Goal: Communication & Community: Answer question/provide support

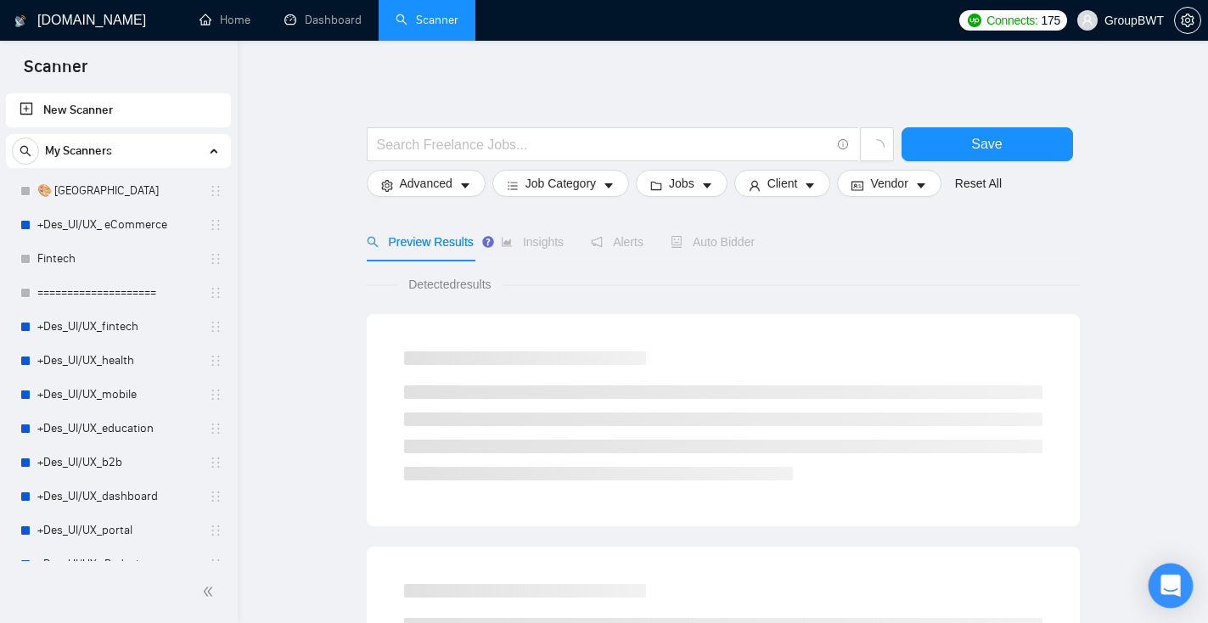
click at [1177, 587] on icon "Open Intercom Messenger" at bounding box center [1170, 586] width 20 height 22
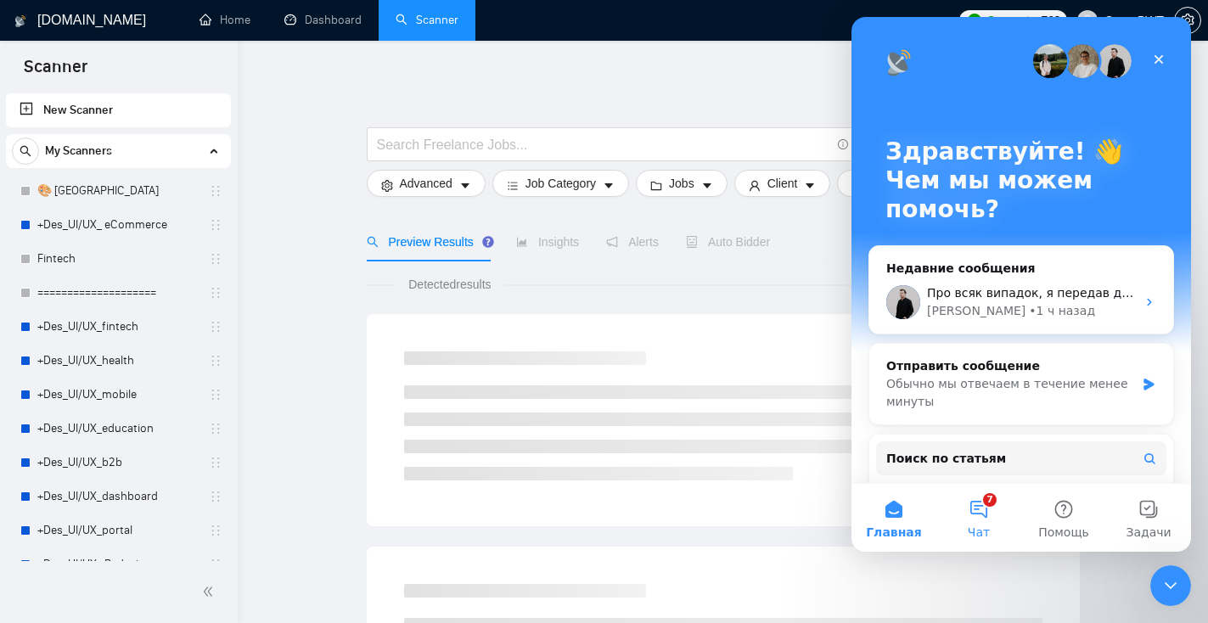
click at [982, 508] on button "7 Чат" at bounding box center [978, 518] width 85 height 68
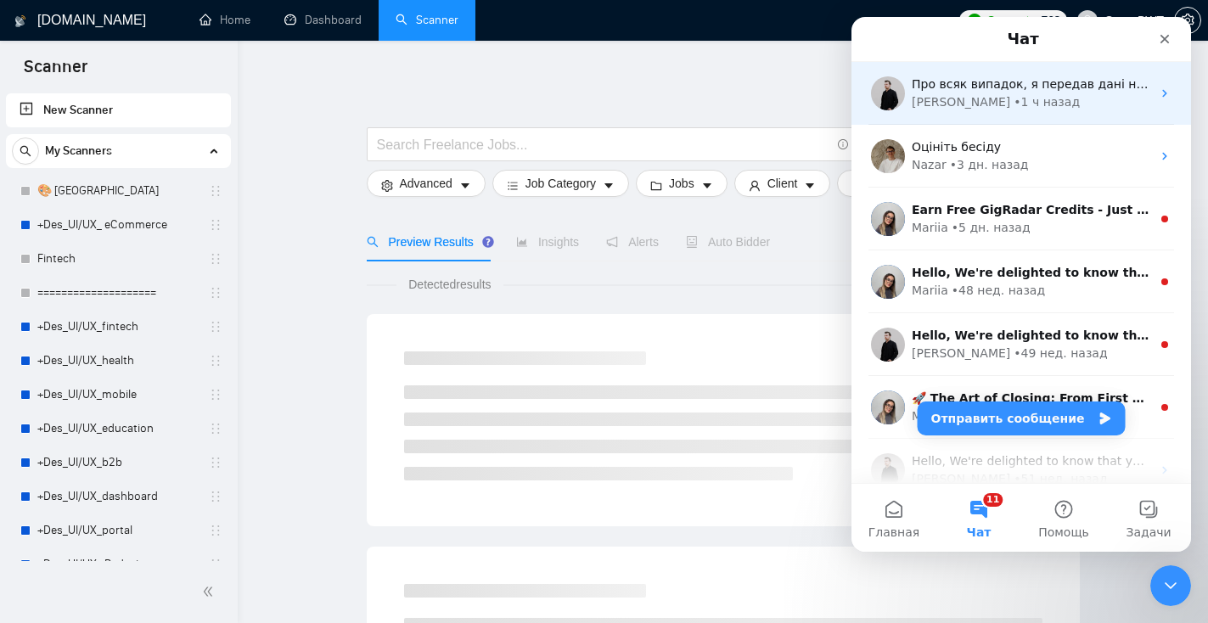
click at [1005, 100] on div "[PERSON_NAME] • 1 ч назад" at bounding box center [1031, 102] width 239 height 18
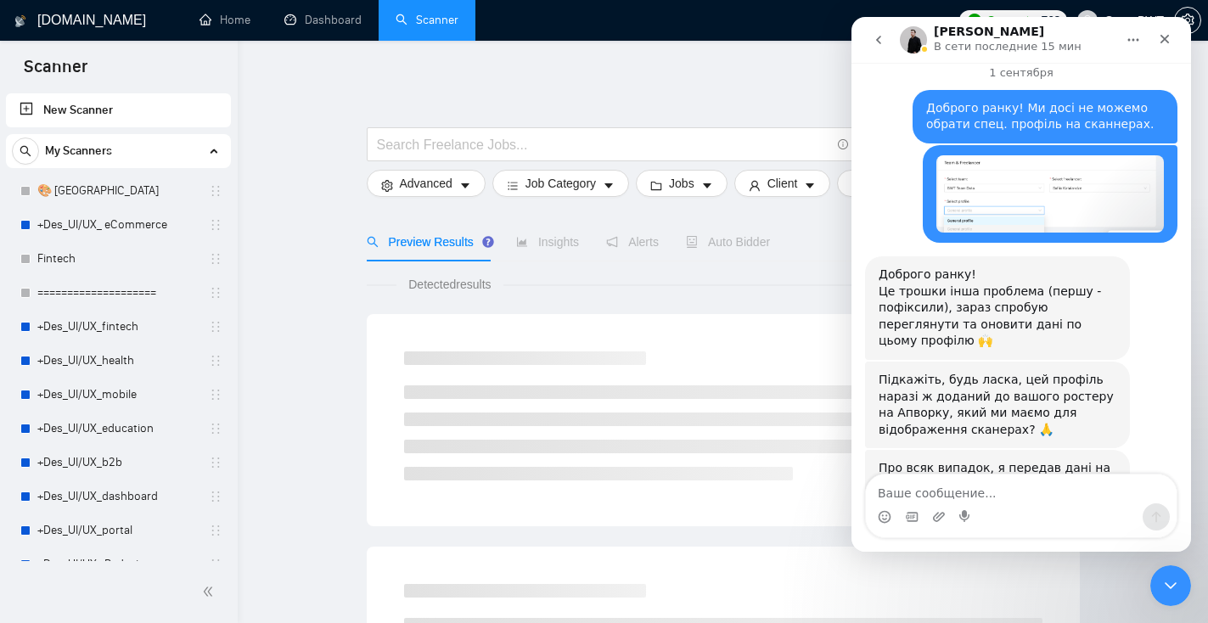
scroll to position [1034, 0]
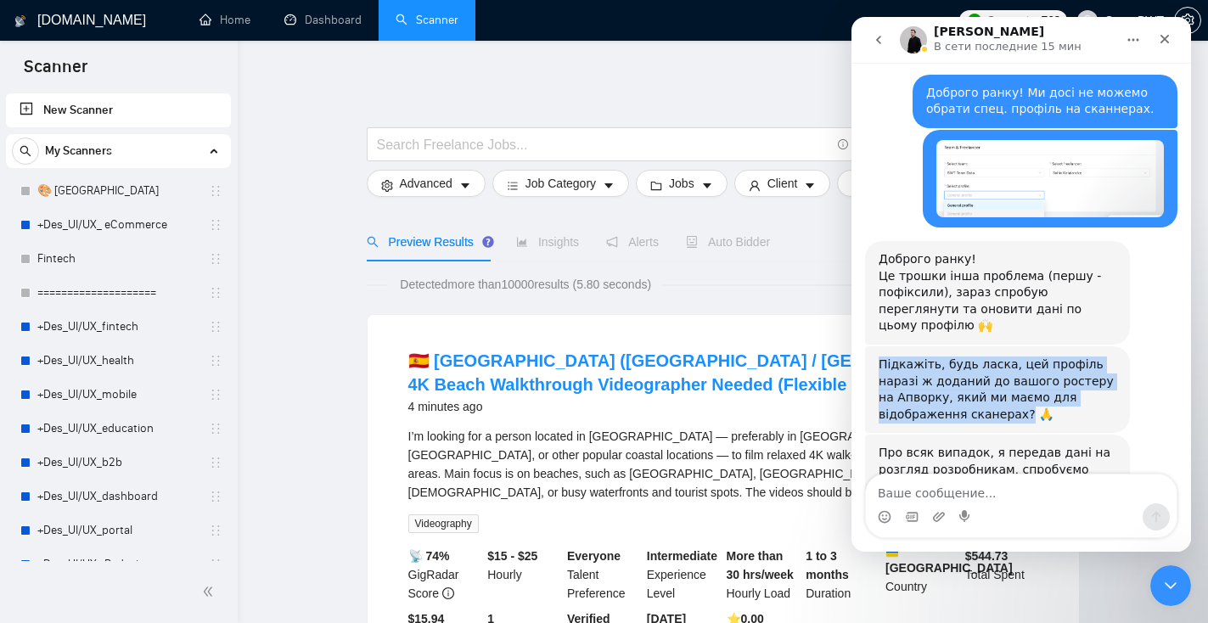
drag, startPoint x: 1020, startPoint y: 329, endPoint x: 857, endPoint y: 285, distance: 168.8
copy div "Підкажіть, будь ласка, цей профіль наразі ж доданий до вашого ростеру на Апворк…"
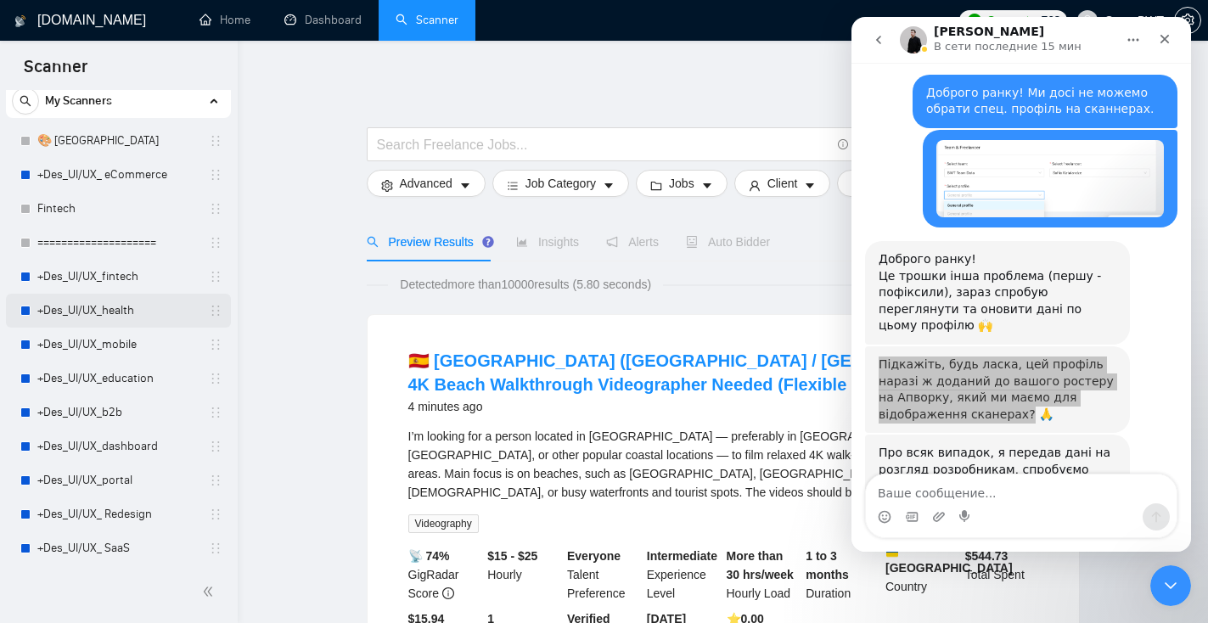
click at [131, 308] on link "+Des_UI/UX_health" at bounding box center [117, 311] width 161 height 34
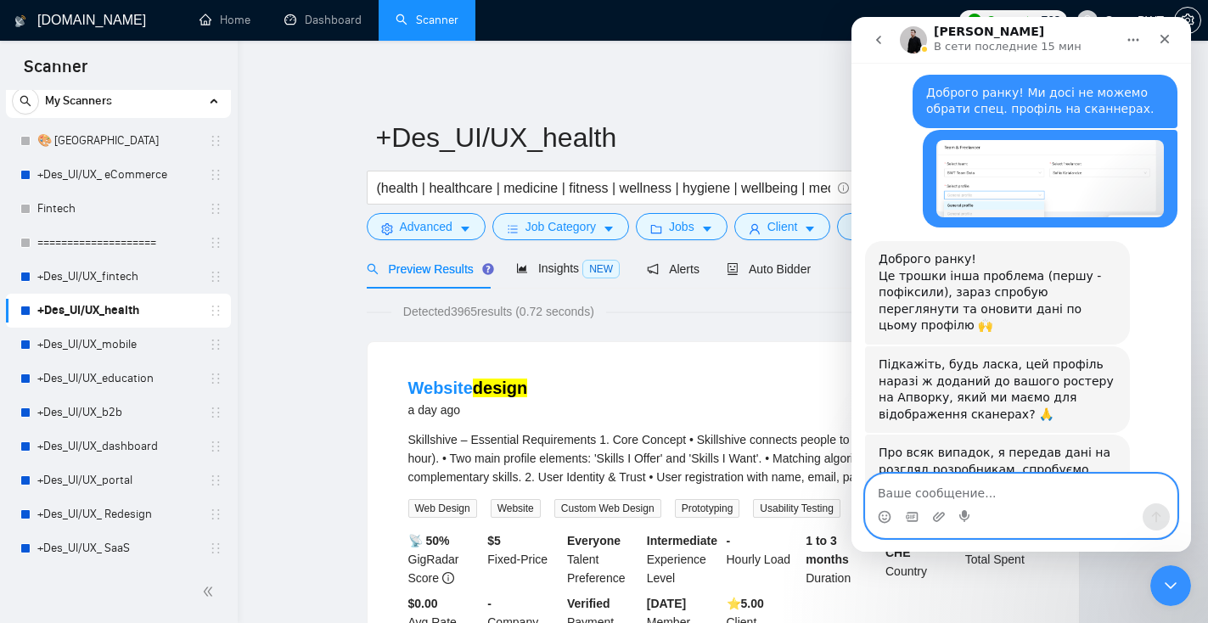
click at [1010, 485] on textarea "Ваше сообщение..." at bounding box center [1021, 488] width 311 height 29
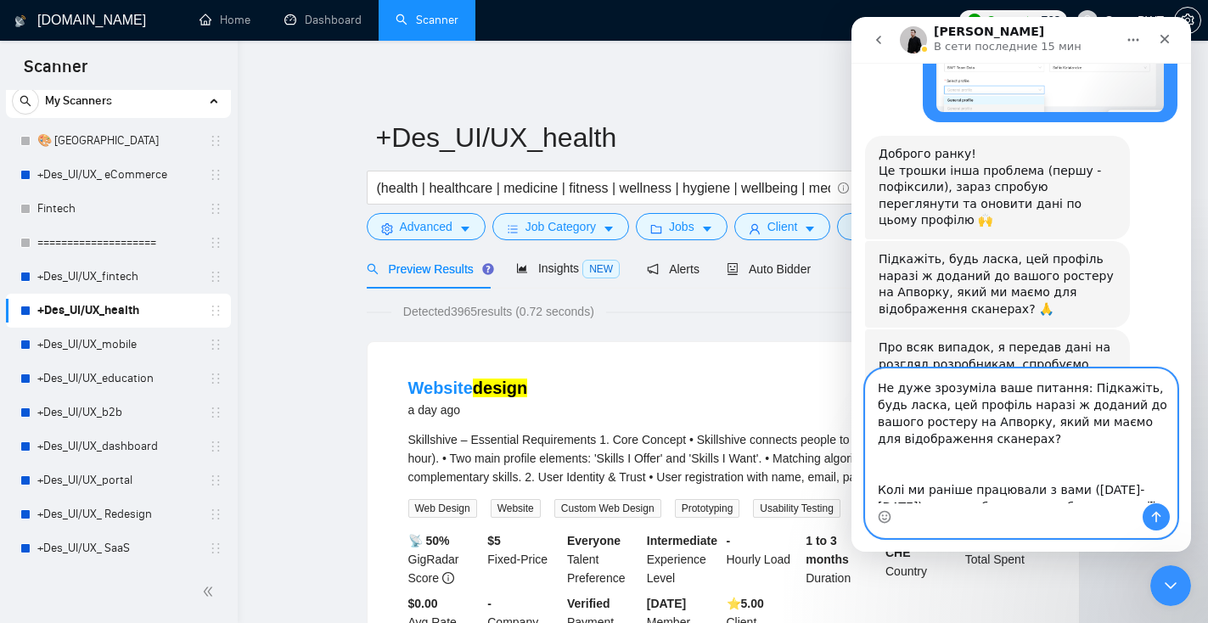
click at [1013, 463] on textarea "Не дуже зрозуміла ваше питання: Підкажіть, будь ласка, цей профіль наразі ж дод…" at bounding box center [1021, 436] width 311 height 134
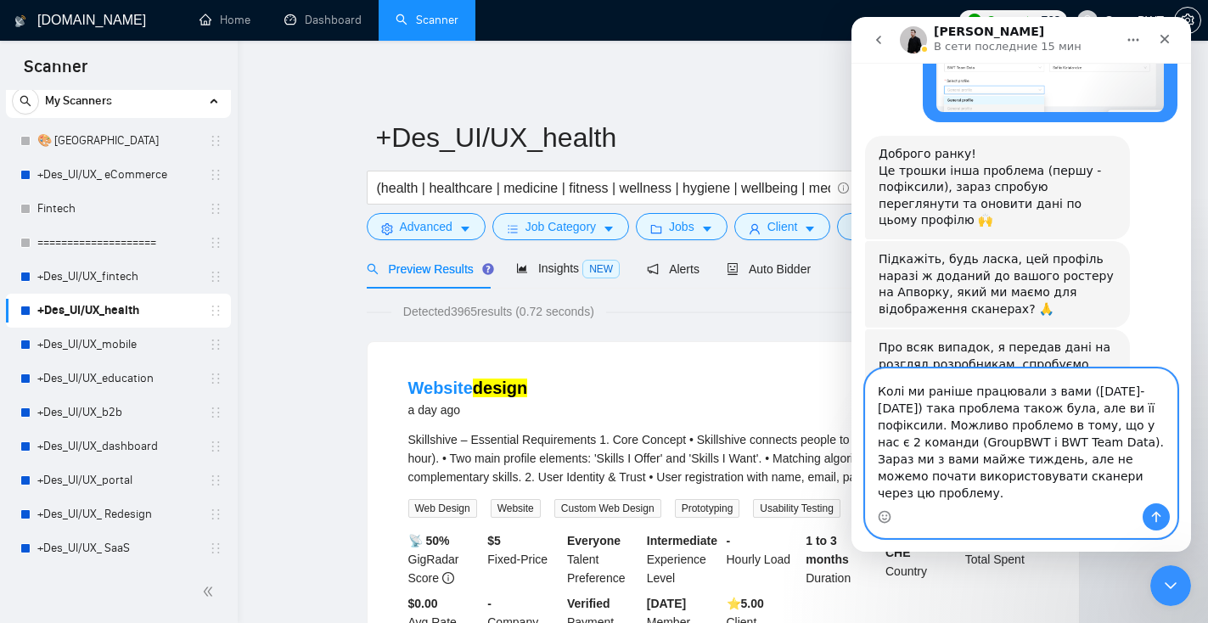
type textarea "Не дуже зрозуміла ваше питання: Підкажіть, будь ласка, цей профіль наразі ж дод…"
click at [1161, 513] on icon "Отправить сообщение…" at bounding box center [1156, 517] width 14 height 14
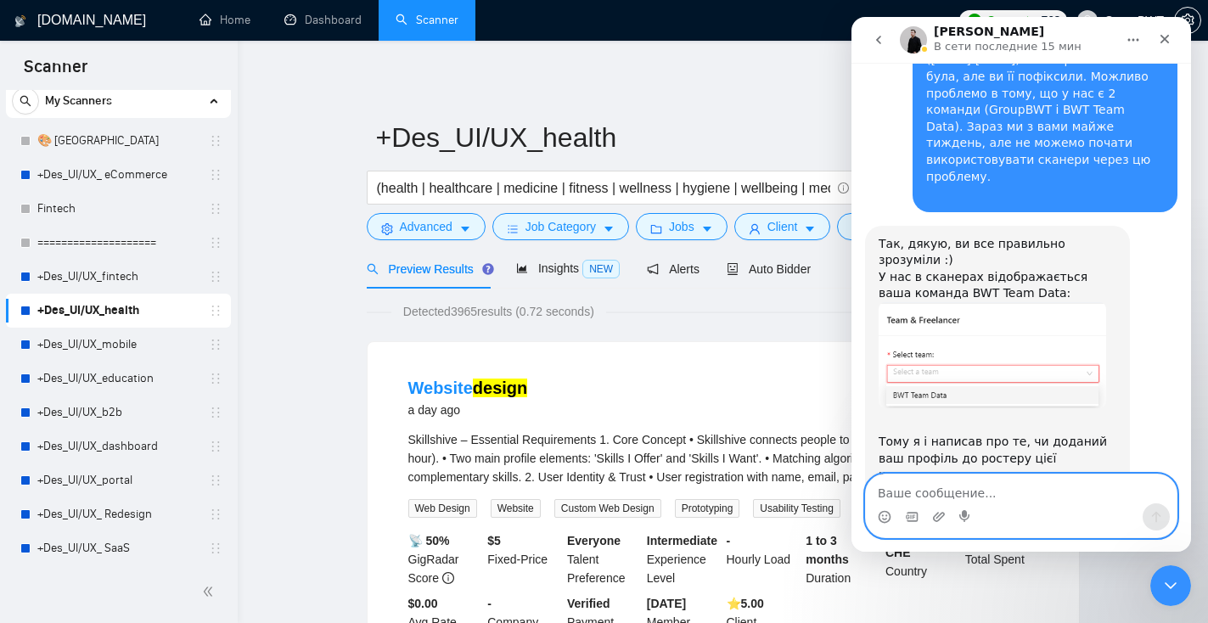
scroll to position [1740, 0]
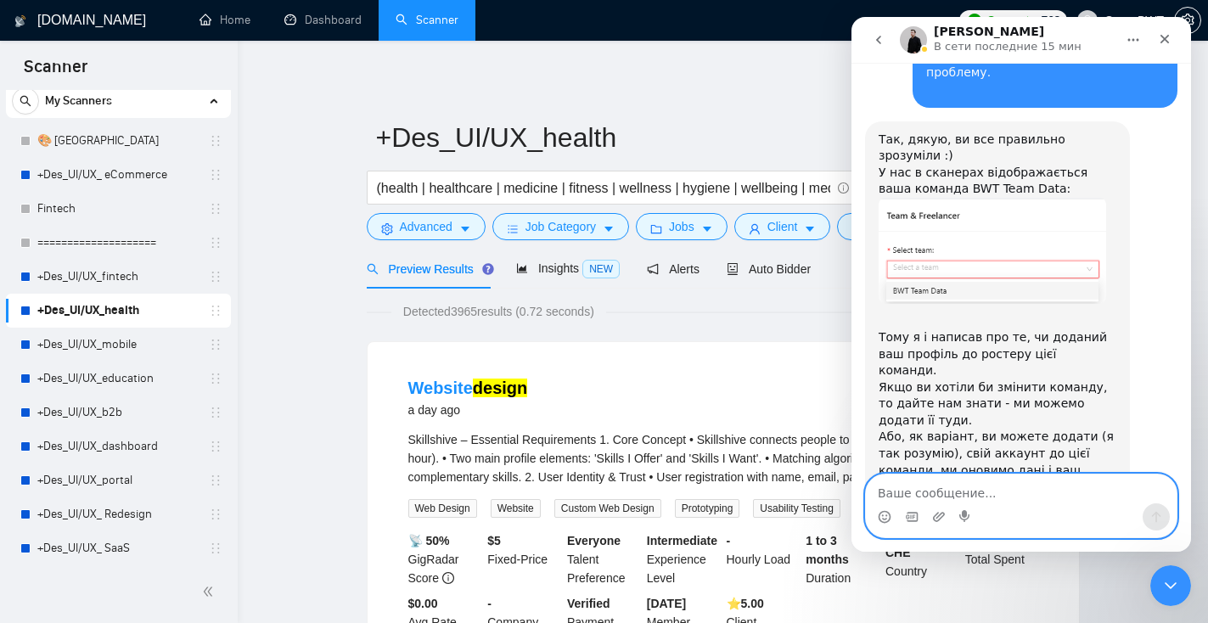
type textarea "н"
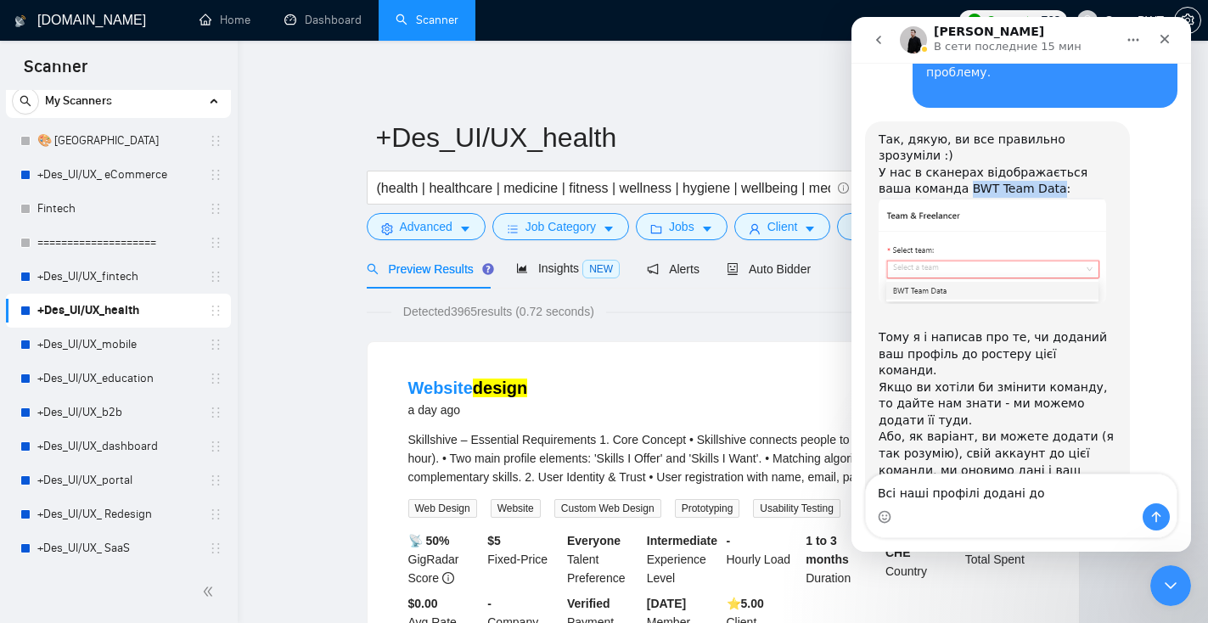
drag, startPoint x: 1017, startPoint y: 89, endPoint x: 930, endPoint y: 82, distance: 86.8
click at [930, 132] on div "Так, дякую, ви все правильно зрозуміли :) У нас в сканерах відображається ваша …" at bounding box center [997, 165] width 238 height 66
copy div "BWT Team Data"
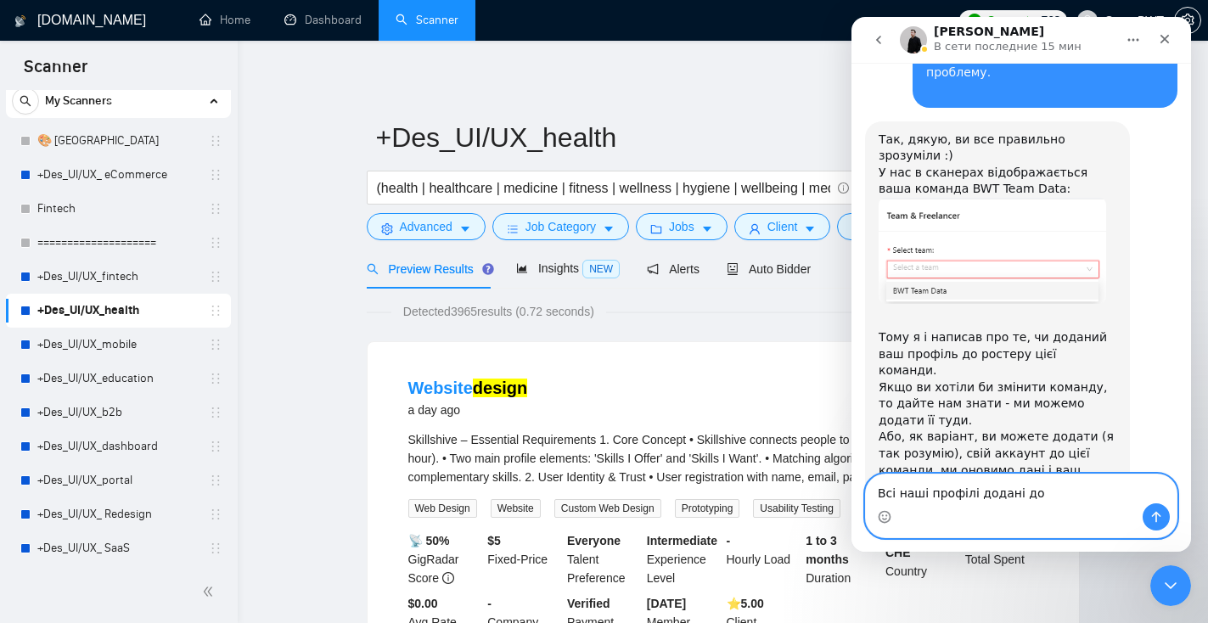
click at [1070, 493] on textarea "Всі наші профілі додані до" at bounding box center [1021, 488] width 311 height 29
paste textarea "BWT Team Data"
type textarea "Всі наші профілі додані до BWT Team Data"
click at [1160, 516] on icon "Отправить сообщение…" at bounding box center [1156, 517] width 14 height 14
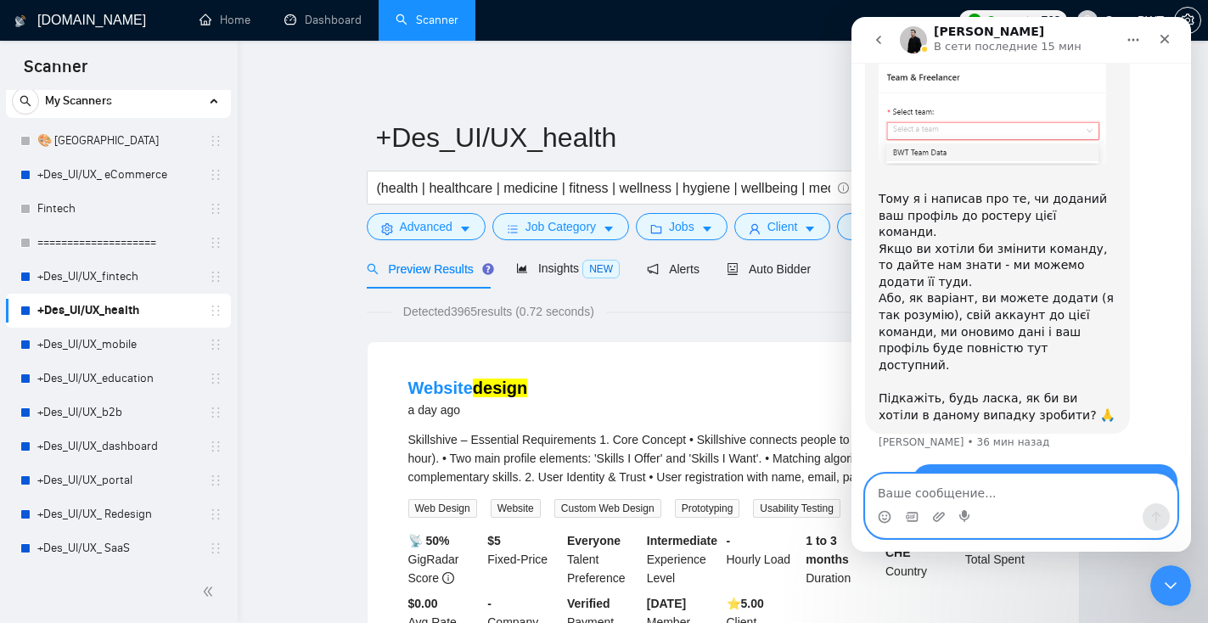
scroll to position [2024, 0]
